Goal: Find specific page/section: Find specific page/section

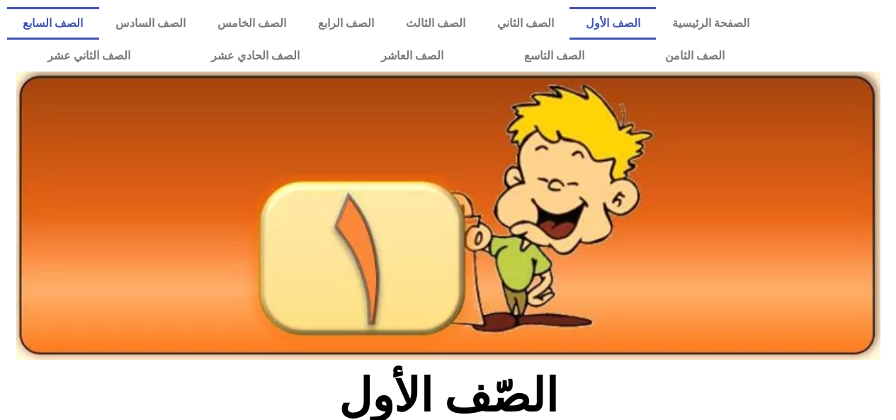
click at [99, 23] on link "الصف السابع" at bounding box center [53, 23] width 92 height 33
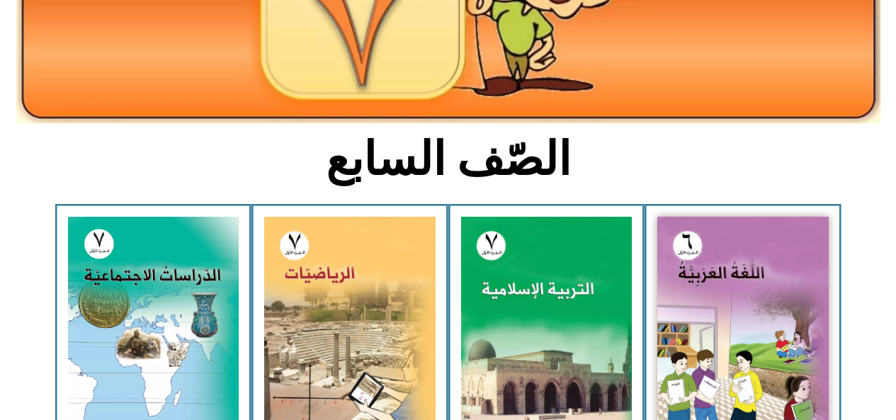
scroll to position [261, 0]
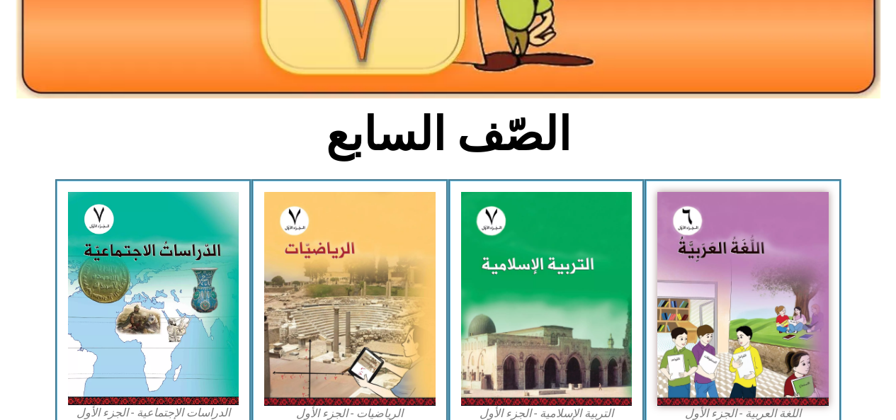
click at [146, 306] on img at bounding box center [153, 298] width 171 height 213
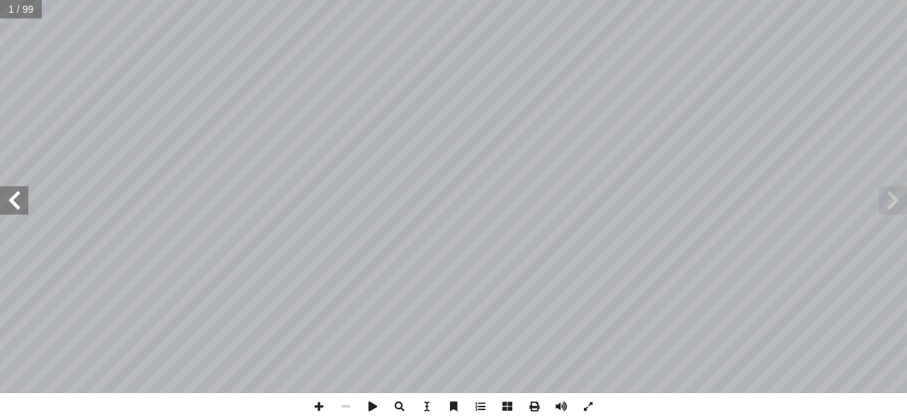
click at [16, 198] on span at bounding box center [14, 200] width 28 height 28
click at [8, 196] on span at bounding box center [14, 200] width 28 height 28
click at [0, 205] on span at bounding box center [14, 200] width 28 height 28
click at [8, 198] on span at bounding box center [14, 200] width 28 height 28
